Goal: Check status

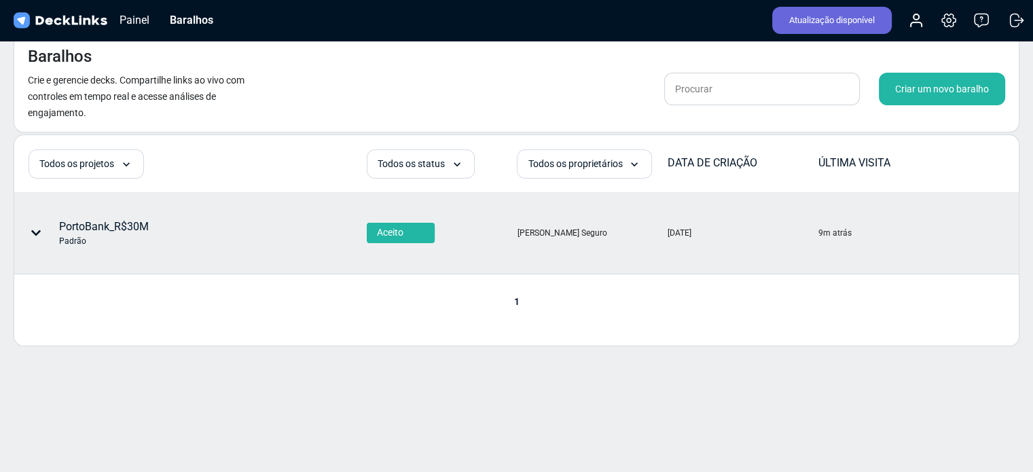
click at [97, 226] on font "PortoBank_R$30M" at bounding box center [104, 226] width 90 height 13
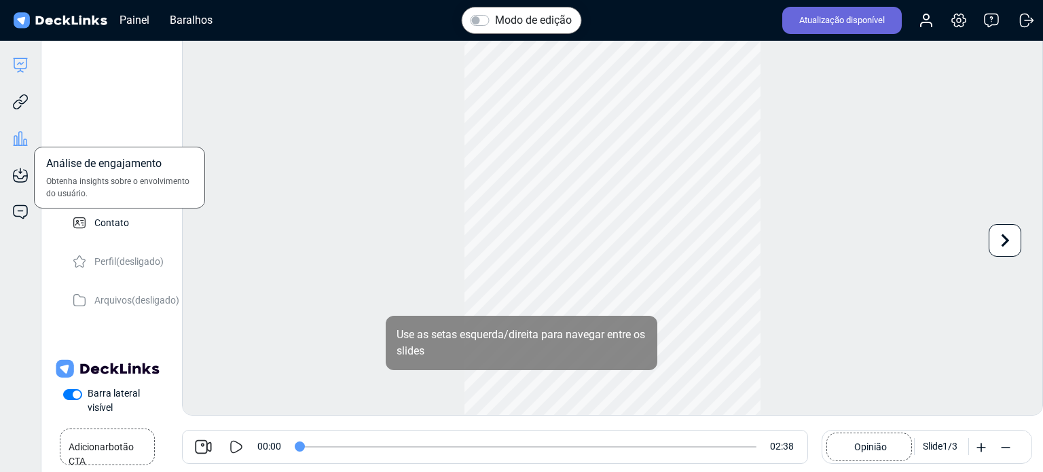
click at [19, 141] on icon at bounding box center [20, 139] width 3 height 14
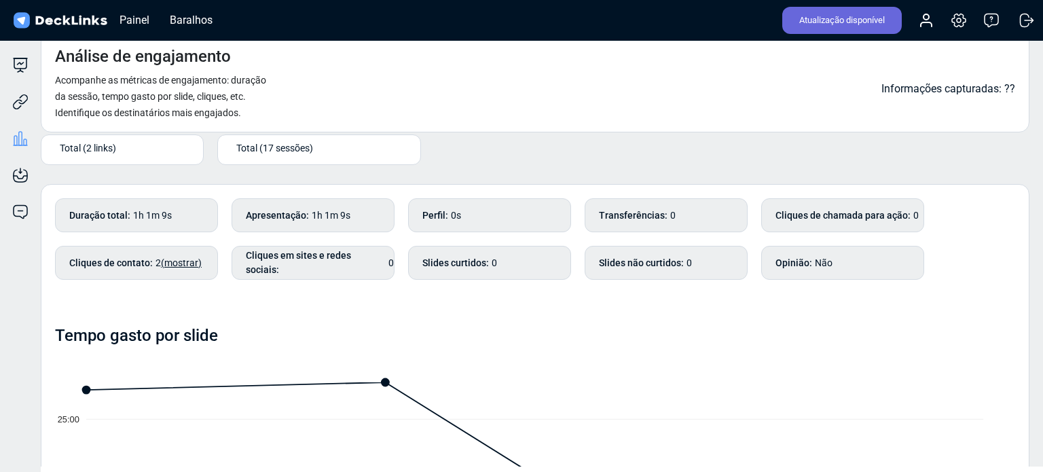
click at [185, 260] on font "(mostrar)" at bounding box center [181, 262] width 41 height 11
click at [179, 260] on font "(mostrar)" at bounding box center [181, 262] width 41 height 11
click at [161, 263] on font "2" at bounding box center [158, 262] width 5 height 11
click at [198, 264] on font "(mostrar)" at bounding box center [181, 262] width 41 height 11
click at [191, 260] on font "(mostrar)" at bounding box center [181, 262] width 41 height 11
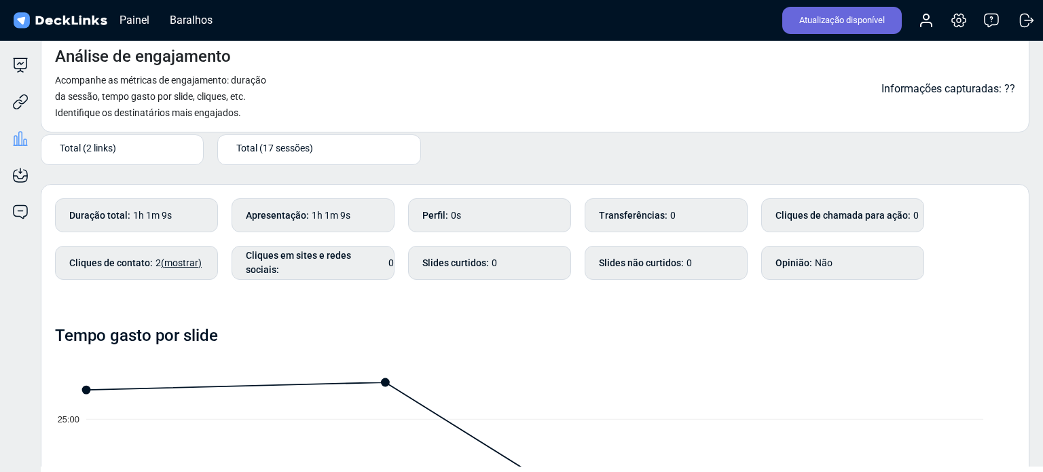
click at [191, 260] on font "(mostrar)" at bounding box center [181, 262] width 41 height 11
click at [215, 326] on font "Tempo gasto por slide" at bounding box center [136, 335] width 163 height 19
click at [190, 258] on font "(mostrar)" at bounding box center [181, 262] width 41 height 11
click at [152, 253] on div "Cliques de contato : 2 (mostrar)" at bounding box center [136, 263] width 163 height 34
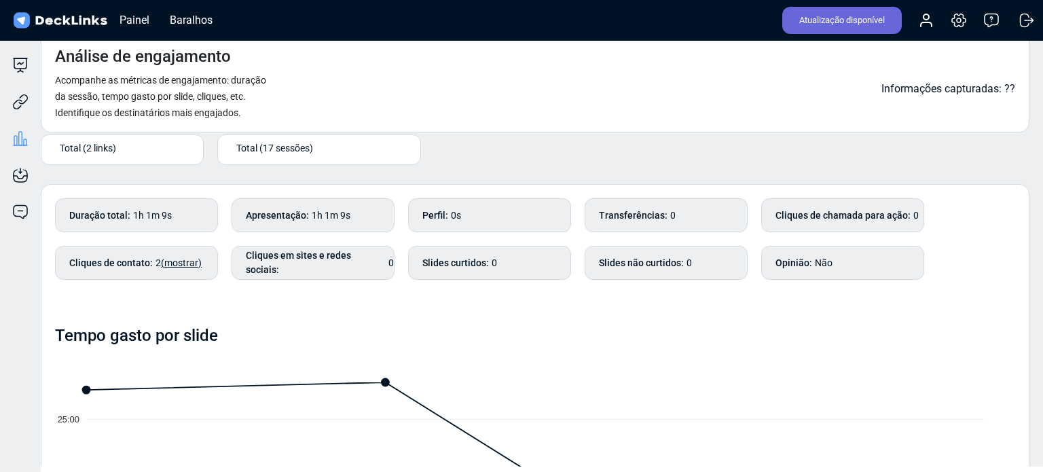
click at [150, 270] on div "Cliques de contato : 2 (mostrar)" at bounding box center [136, 263] width 163 height 34
click at [164, 260] on font "(mostrar)" at bounding box center [181, 262] width 41 height 11
click at [191, 261] on font "(mostrar)" at bounding box center [181, 262] width 41 height 11
click at [194, 262] on font "(mostrar)" at bounding box center [181, 262] width 41 height 11
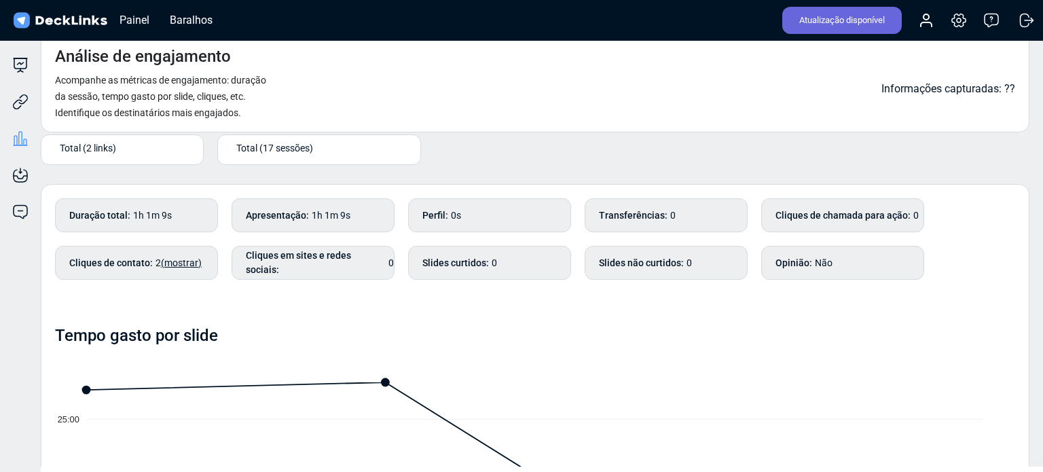
click at [245, 289] on div "Duração total : 1h 1m 9s Apresentação : 1h 1m 9s Perfil : 0s Transferências : 0…" at bounding box center [535, 245] width 960 height 95
click at [153, 260] on div "Cliques de contato : 2 (mostrar)" at bounding box center [136, 263] width 163 height 34
click at [127, 266] on font "Cliques de contato" at bounding box center [109, 262] width 81 height 11
click at [169, 268] on p "2 (mostrar)" at bounding box center [179, 263] width 46 height 14
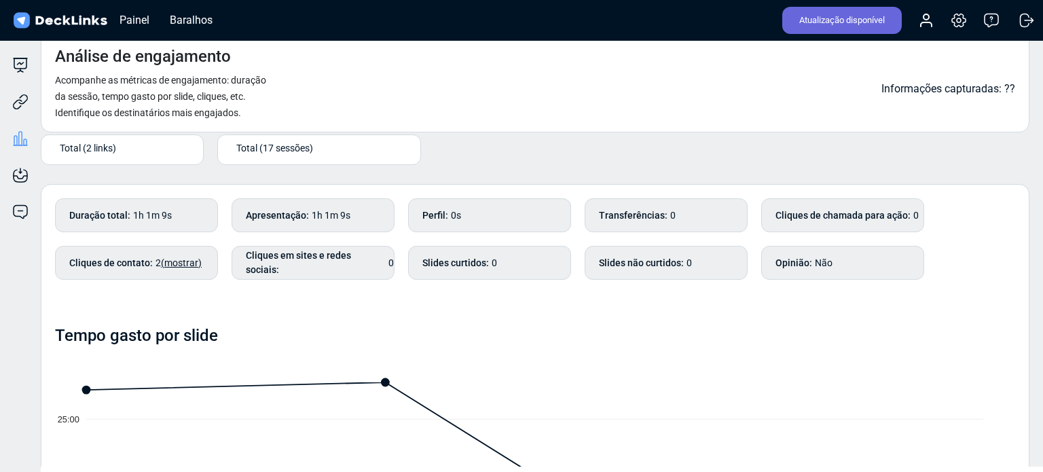
click at [171, 262] on font "(mostrar)" at bounding box center [181, 262] width 41 height 11
click at [106, 145] on font "Total (2 links)" at bounding box center [88, 147] width 56 height 11
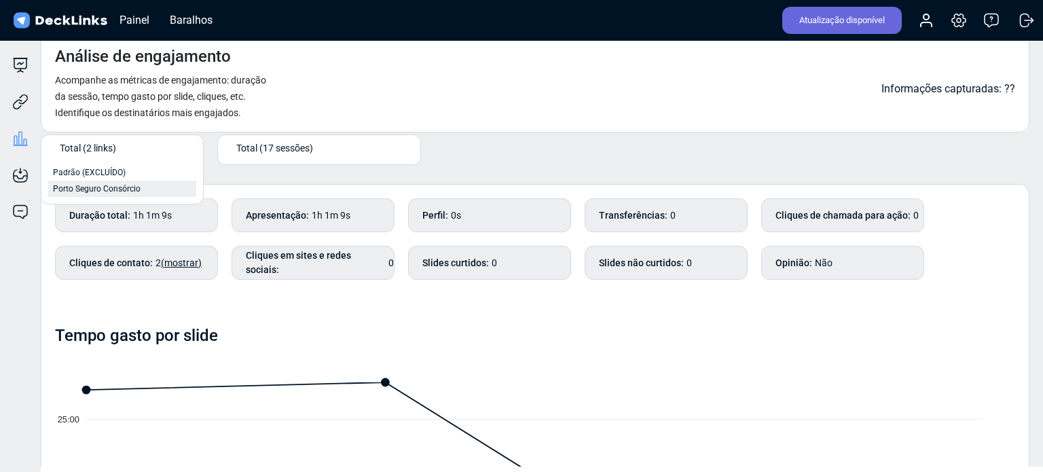
click at [106, 189] on font "Porto Seguro Consórcio" at bounding box center [97, 189] width 88 height 10
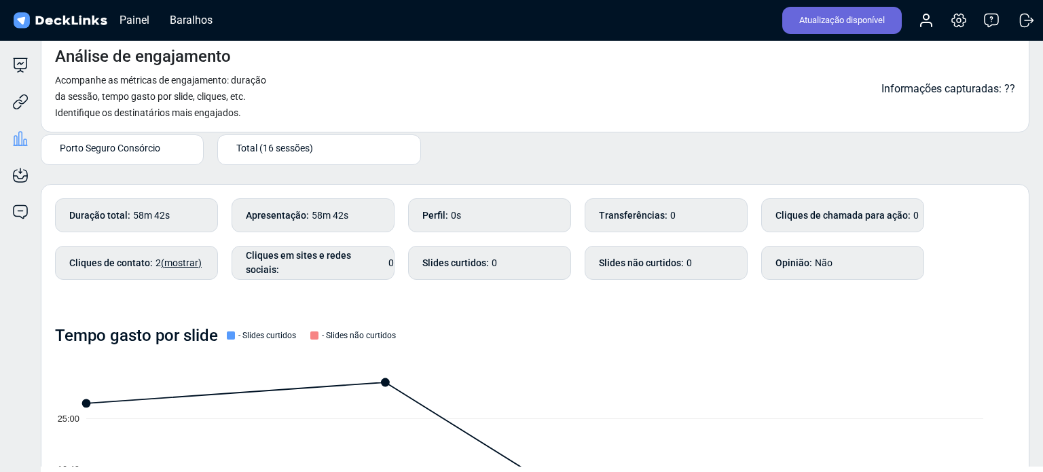
click at [178, 259] on font "(mostrar)" at bounding box center [181, 262] width 41 height 11
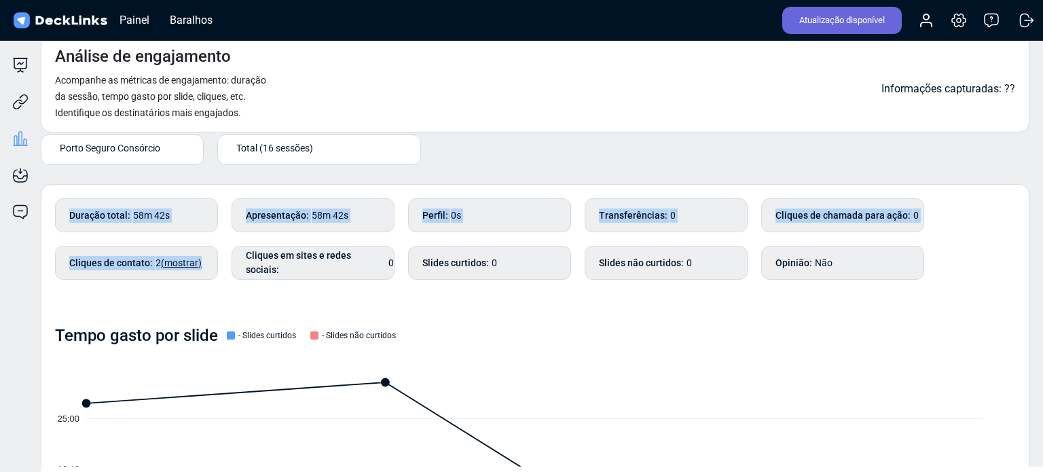
drag, startPoint x: 232, startPoint y: 298, endPoint x: 242, endPoint y: 307, distance: 13.0
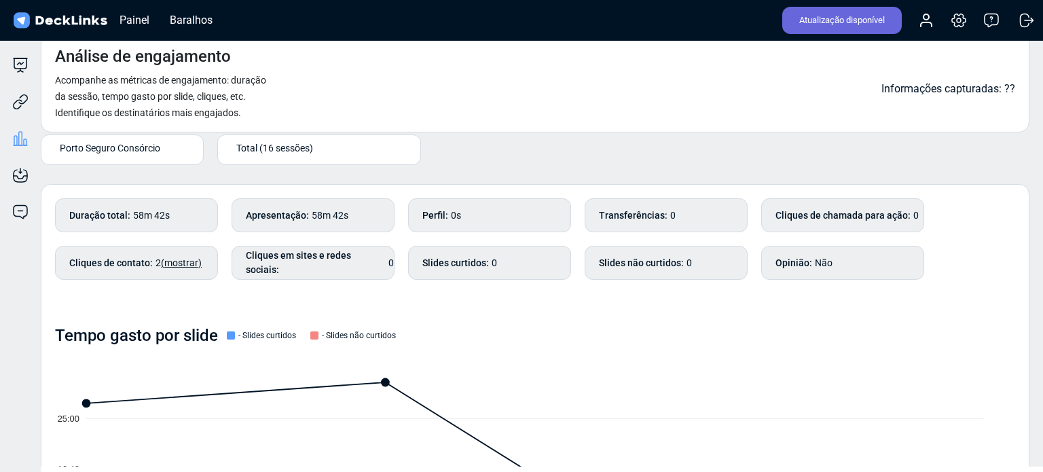
click at [256, 333] on font "- Slides curtidos" at bounding box center [267, 336] width 58 height 10
